Goal: Download file/media

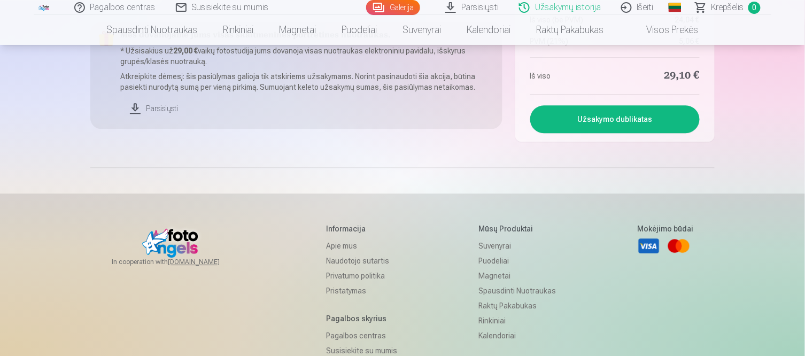
scroll to position [720, 0]
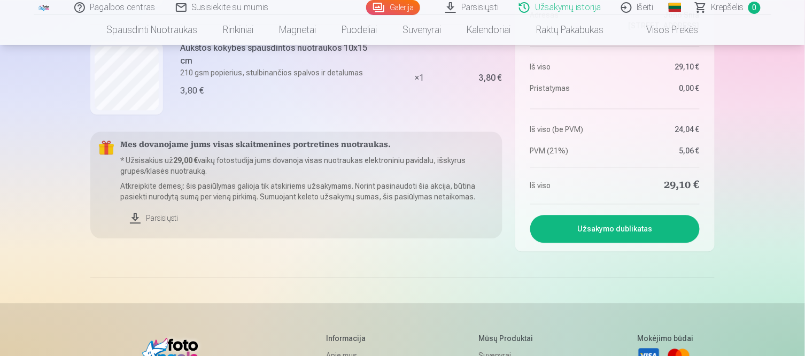
click at [153, 221] on link "Parsisiųsti" at bounding box center [307, 218] width 374 height 24
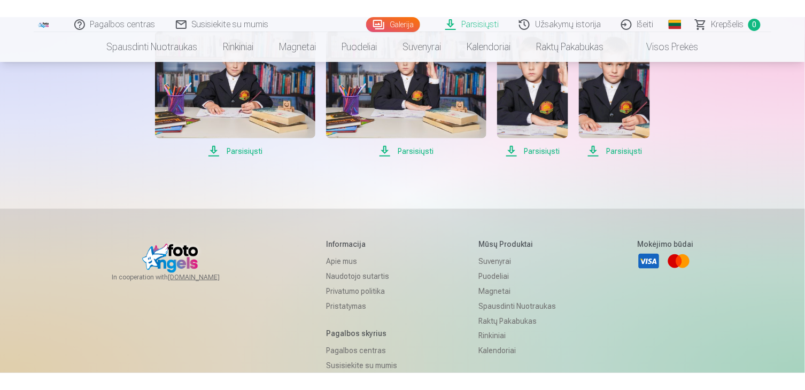
scroll to position [404, 0]
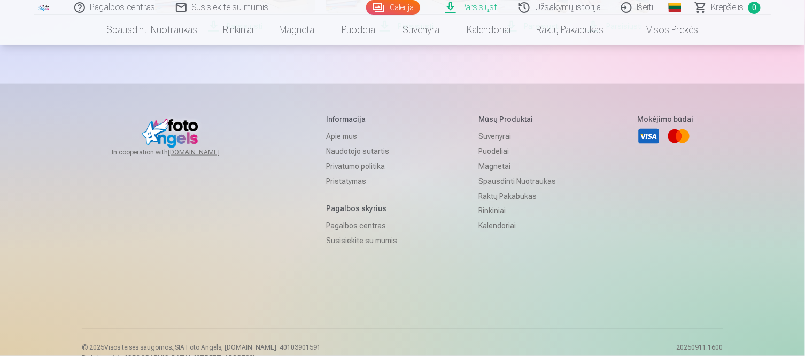
click at [329, 33] on span "Parsisiųsti" at bounding box center [406, 26] width 160 height 13
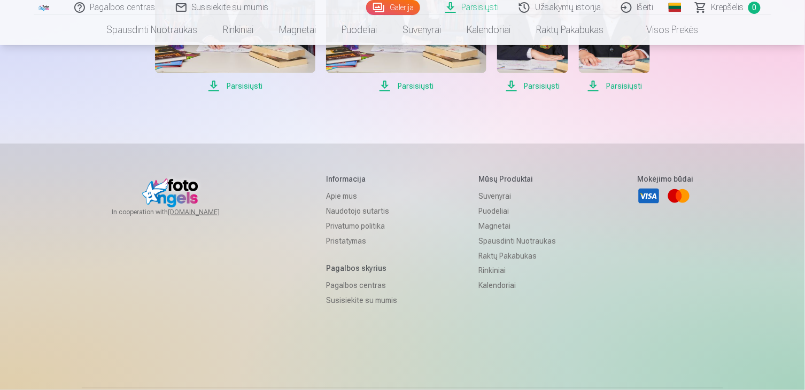
scroll to position [344, 0]
click at [326, 73] on img at bounding box center [406, 19] width 160 height 107
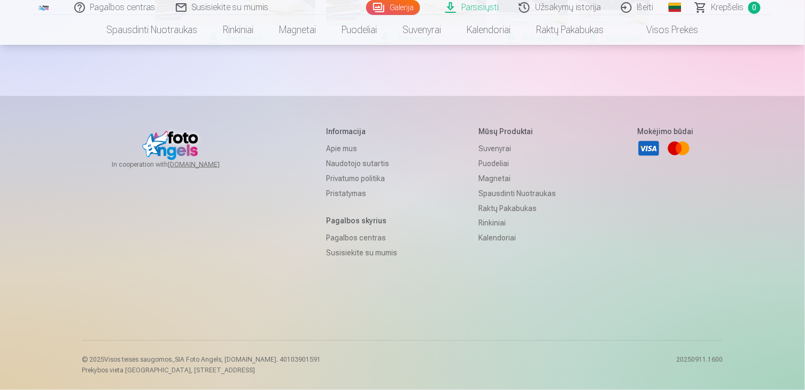
click at [326, 45] on span "Parsisiųsti" at bounding box center [406, 38] width 160 height 13
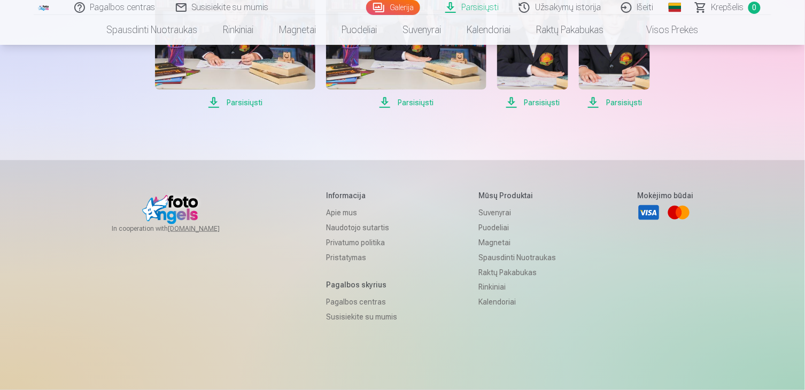
scroll to position [349, 0]
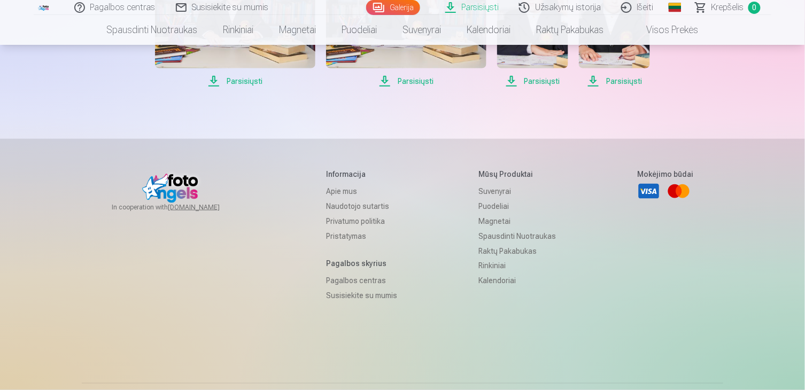
click at [579, 68] on img at bounding box center [614, 14] width 71 height 107
click at [579, 88] on span "Parsisiųsti" at bounding box center [614, 81] width 71 height 13
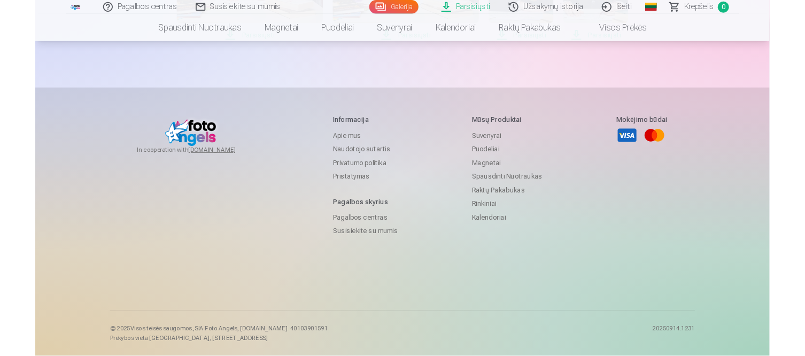
scroll to position [486, 0]
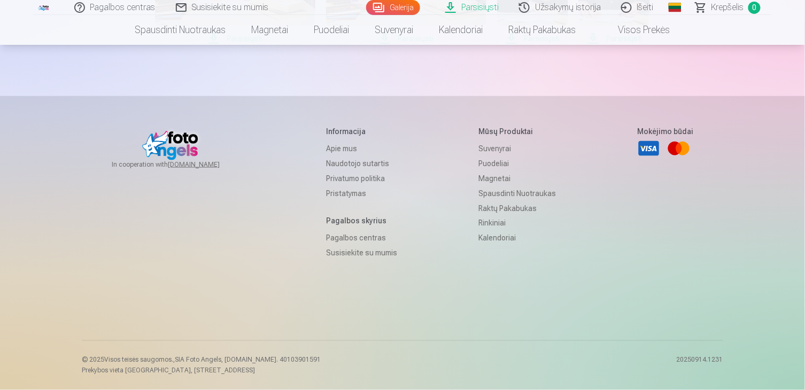
click at [579, 45] on span "Parsisiųsti" at bounding box center [614, 38] width 71 height 13
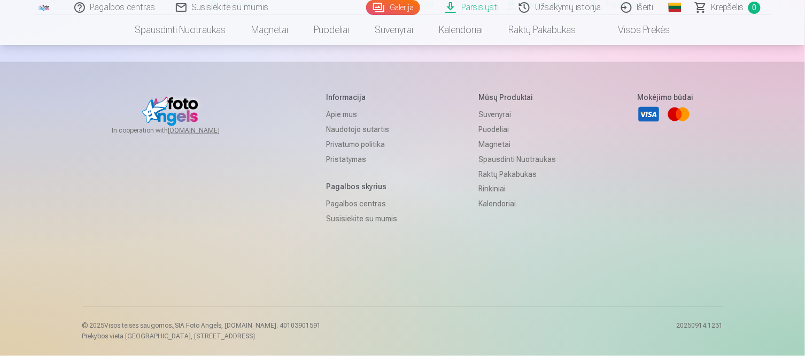
click at [497, 11] on span "Parsisiųsti" at bounding box center [532, 4] width 71 height 13
click at [333, 11] on span "Parsisiųsti" at bounding box center [406, 4] width 160 height 13
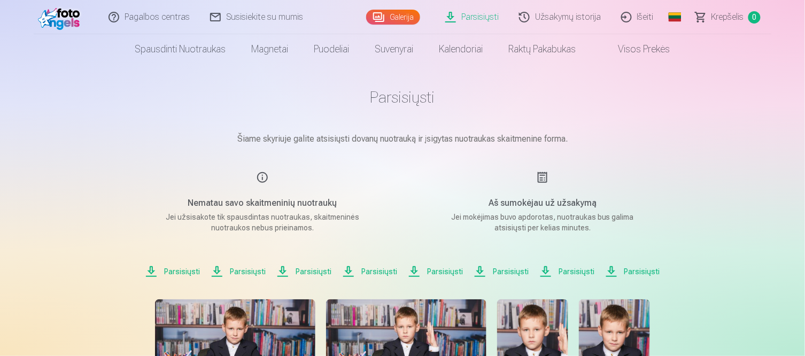
scroll to position [0, 0]
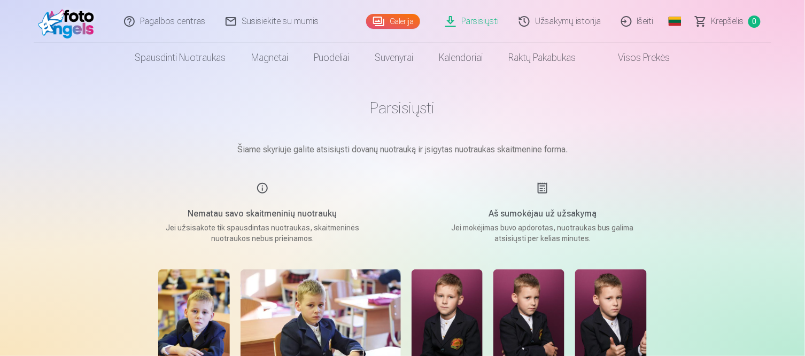
click at [550, 23] on link "Užsakymų istorija" at bounding box center [561, 21] width 102 height 43
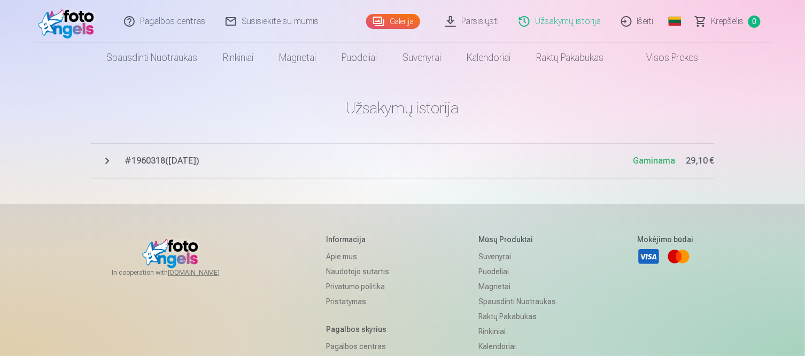
click at [199, 156] on span "# 1960318 ( 14.09.2025 )" at bounding box center [379, 161] width 509 height 13
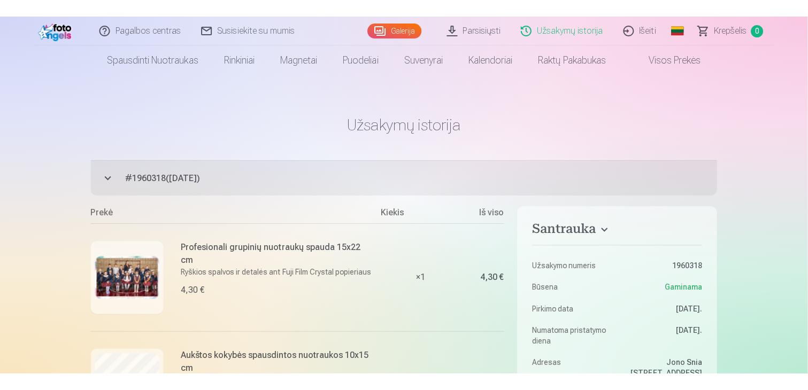
scroll to position [59, 0]
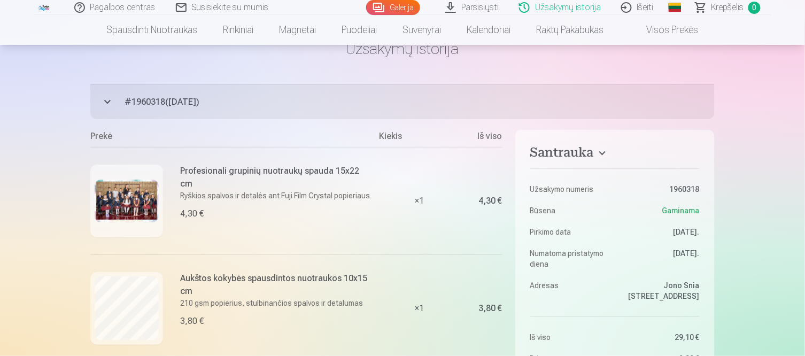
click at [136, 186] on img at bounding box center [127, 201] width 64 height 43
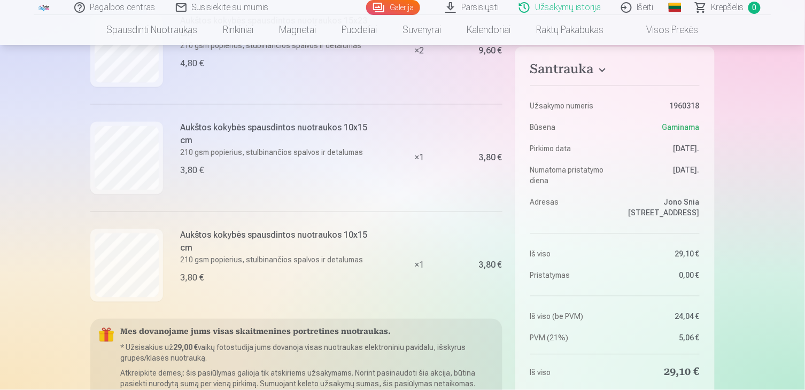
scroll to position [535, 0]
